Goal: Task Accomplishment & Management: Use online tool/utility

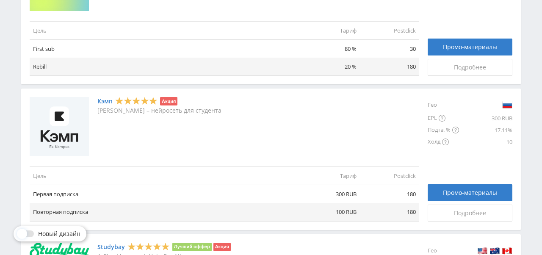
scroll to position [428, 0]
click at [108, 102] on link "Кэмп" at bounding box center [104, 101] width 15 height 7
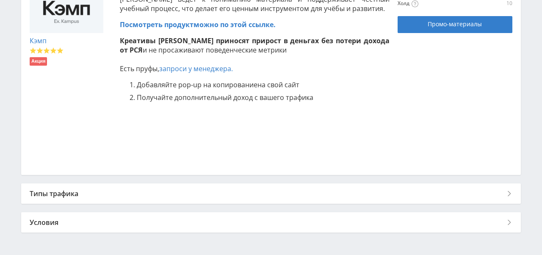
scroll to position [267, 0]
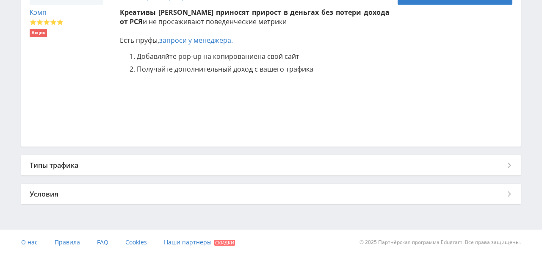
click at [182, 161] on div "Типы трафика" at bounding box center [271, 165] width 500 height 20
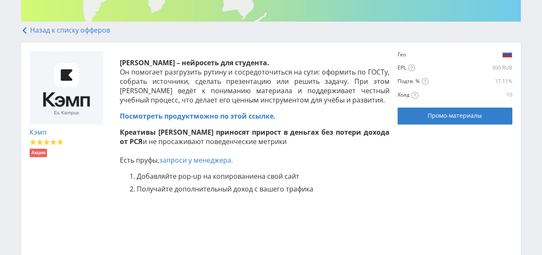
scroll to position [133, 0]
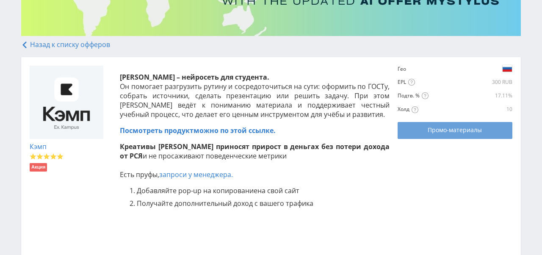
click at [475, 133] on span "Промо-материалы" at bounding box center [455, 130] width 54 height 7
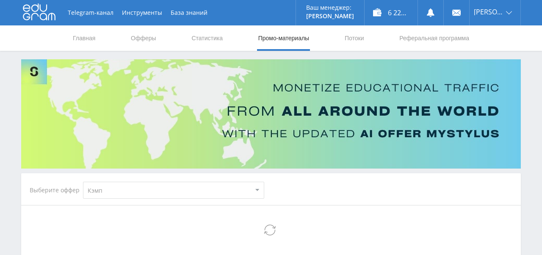
select select "340"
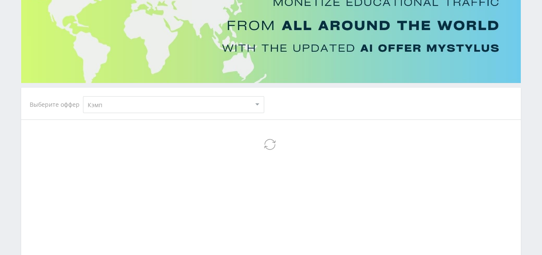
select select "340"
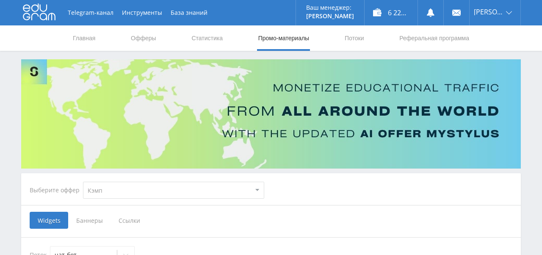
click at [158, 193] on select "MyStylus MyStylus - Revshare Кэмп Studybay Автор24 Studybay [GEOGRAPHIC_DATA] А…" at bounding box center [173, 190] width 181 height 17
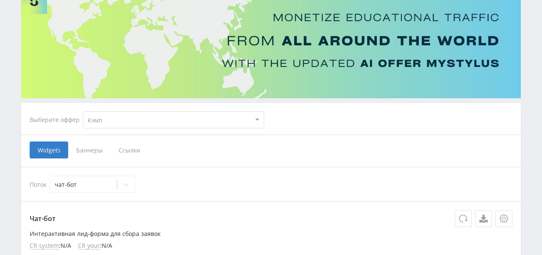
click at [83, 154] on span "Баннеры" at bounding box center [89, 149] width 42 height 17
click at [0, 0] on input "Баннеры" at bounding box center [0, 0] width 0 height 0
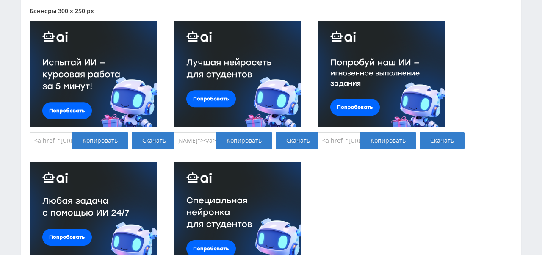
scroll to position [0, 553]
drag, startPoint x: 185, startPoint y: 146, endPoint x: 252, endPoint y: 158, distance: 68.4
click at [252, 158] on div "Баннеры 300 x 250 px <a href="[URL][DOMAIN_NAME]" target="_blank"><img src="[UR…" at bounding box center [271, 156] width 483 height 296
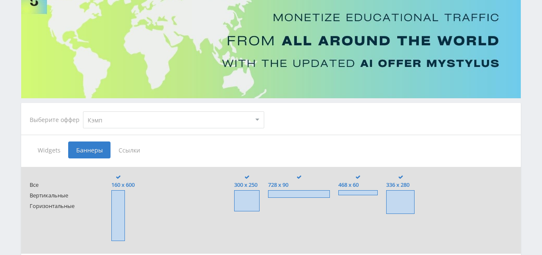
scroll to position [102, 0]
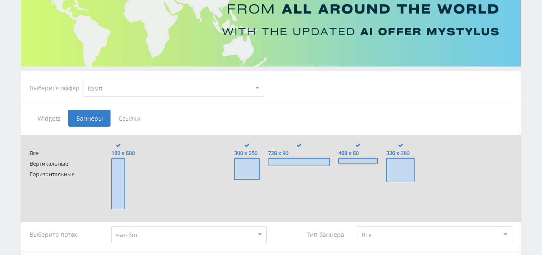
click at [54, 123] on span "Widgets" at bounding box center [49, 118] width 39 height 17
click at [0, 0] on input "Widgets" at bounding box center [0, 0] width 0 height 0
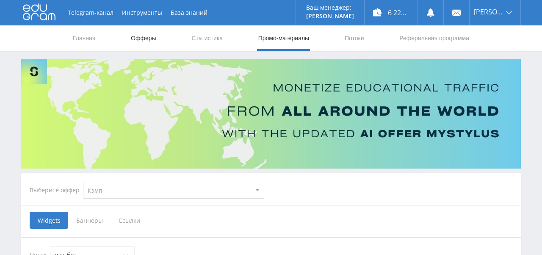
click at [135, 44] on link "Офферы" at bounding box center [143, 37] width 27 height 25
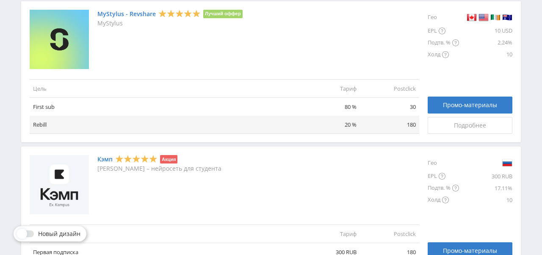
scroll to position [374, 0]
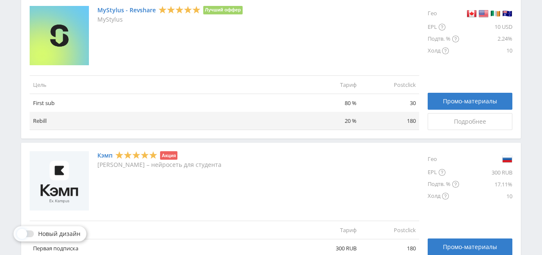
click at [107, 155] on link "Кэмп" at bounding box center [104, 155] width 15 height 7
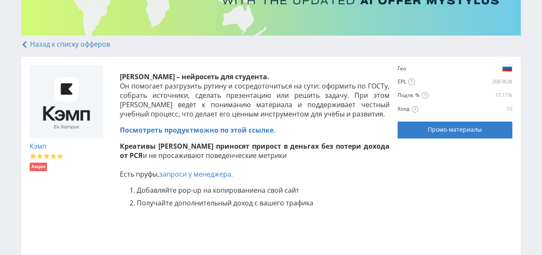
scroll to position [132, 0]
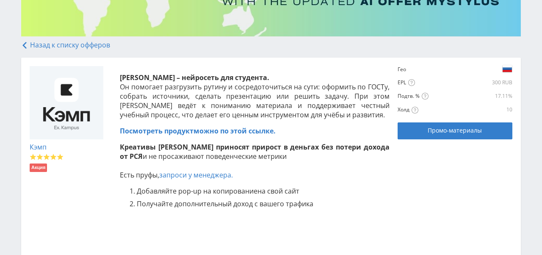
click at [235, 133] on link "Посмотреть продукт можно по этой ссылке." at bounding box center [198, 130] width 156 height 9
